Goal: Information Seeking & Learning: Check status

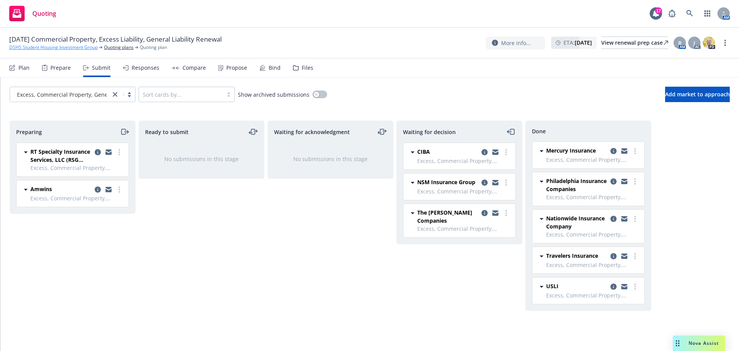
click at [57, 48] on link "DSHS Student Housing Investment Group" at bounding box center [53, 47] width 89 height 7
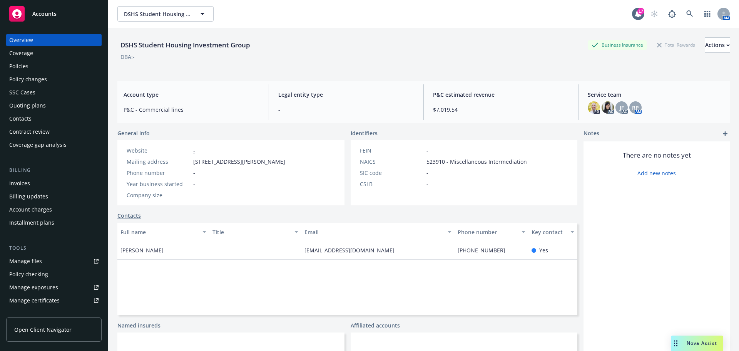
click at [35, 59] on div "Coverage" at bounding box center [53, 53] width 89 height 12
